Goal: Check status

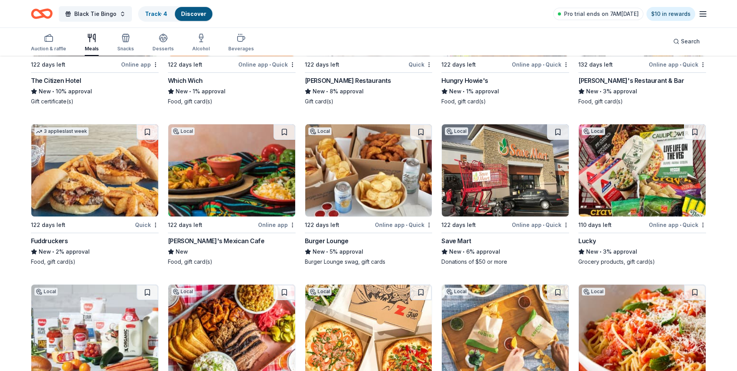
scroll to position [2299, 0]
click at [149, 15] on link "Track · 4" at bounding box center [156, 13] width 22 height 7
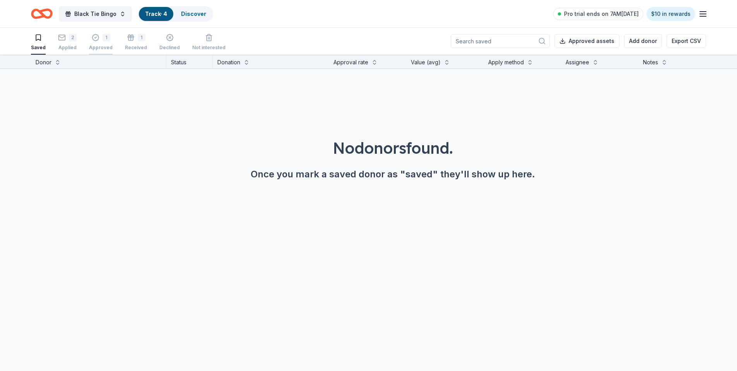
click at [97, 35] on icon "button" at bounding box center [96, 38] width 8 height 8
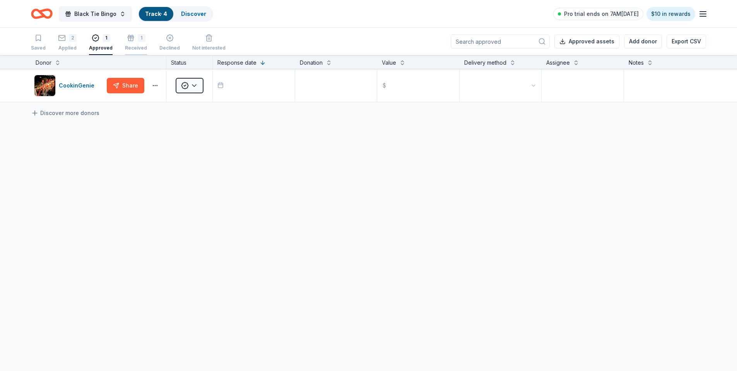
click at [128, 38] on rect "button" at bounding box center [131, 37] width 6 height 1
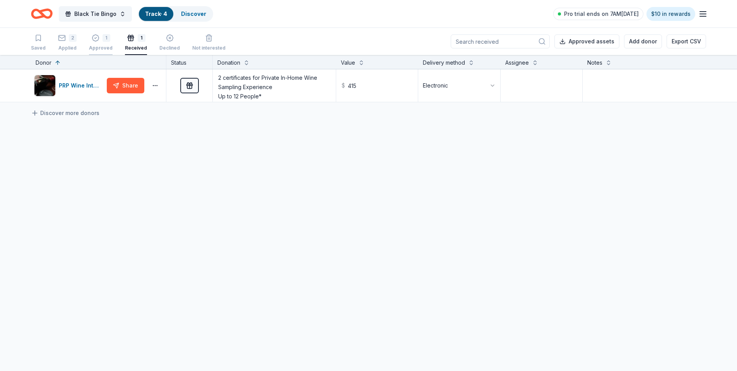
click at [93, 41] on icon "button" at bounding box center [96, 38] width 8 height 8
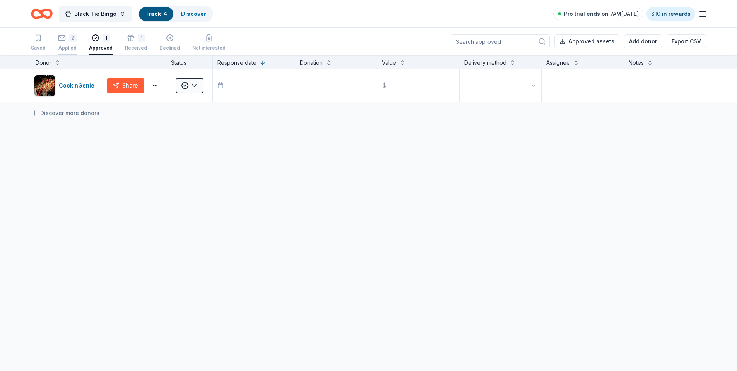
click at [61, 39] on icon "button" at bounding box center [62, 38] width 8 height 8
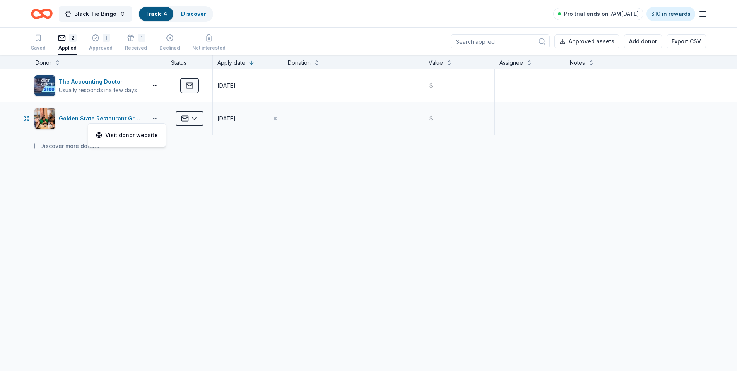
click at [152, 117] on button "button" at bounding box center [154, 118] width 15 height 6
click at [176, 164] on div "The Accounting Doctor [PERSON_NAME] responds in a few days Applied [DATE] $ Gol…" at bounding box center [368, 174] width 737 height 211
click at [568, 39] on button "Approved assets" at bounding box center [586, 41] width 65 height 14
